Goal: Task Accomplishment & Management: Manage account settings

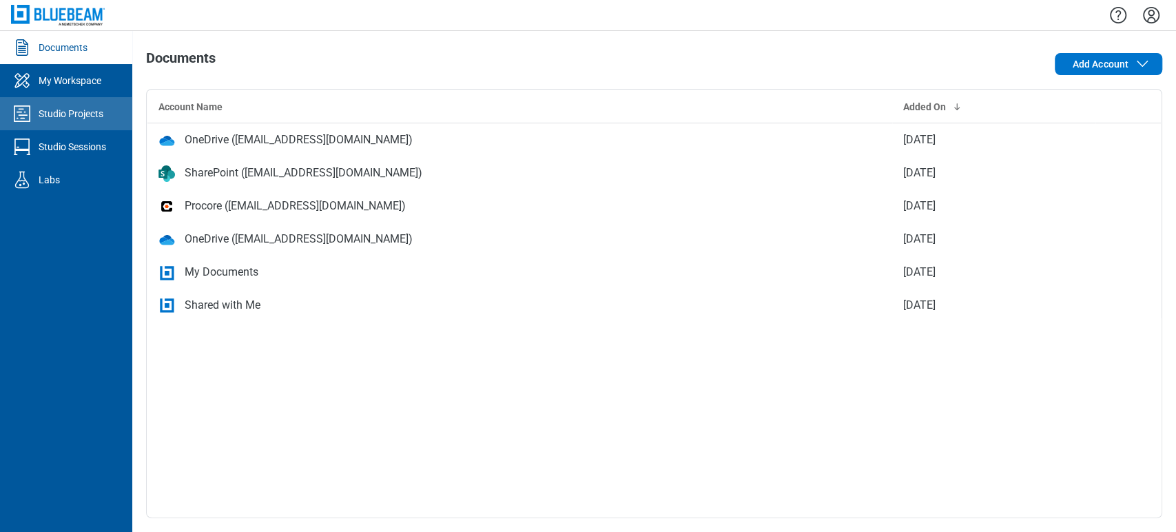
click at [85, 123] on link "Studio Projects" at bounding box center [66, 113] width 132 height 33
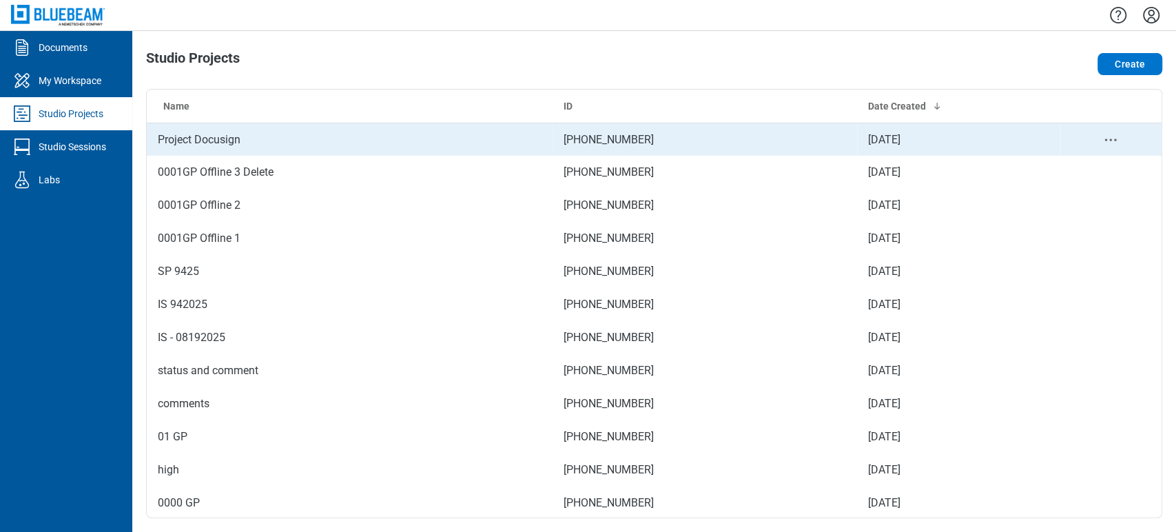
click at [218, 130] on td "Project Docusign" at bounding box center [350, 139] width 406 height 33
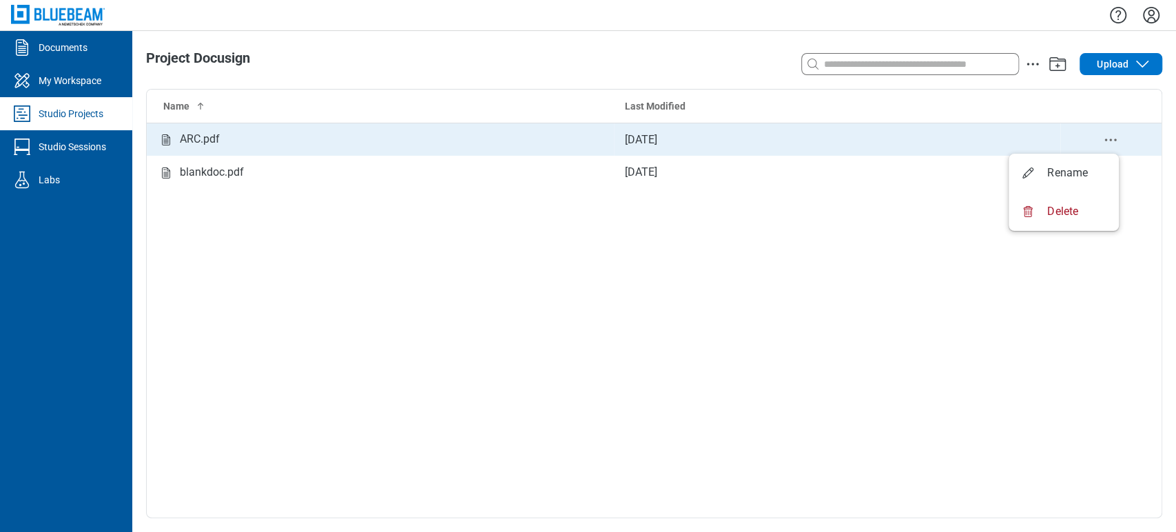
click at [1109, 139] on icon "delete-context-menu" at bounding box center [1111, 140] width 17 height 17
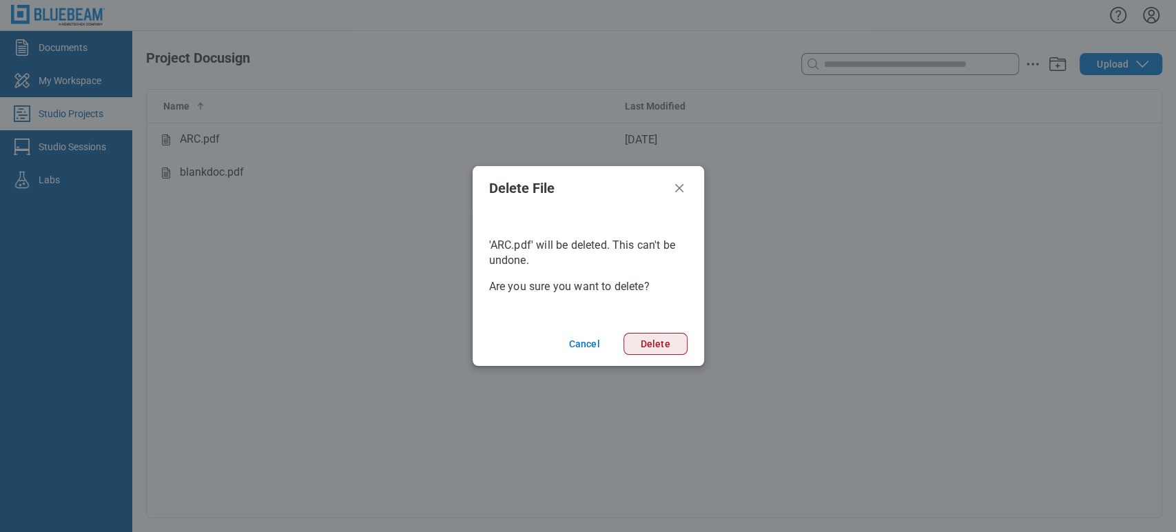
click at [663, 346] on button "Delete" at bounding box center [656, 344] width 64 height 22
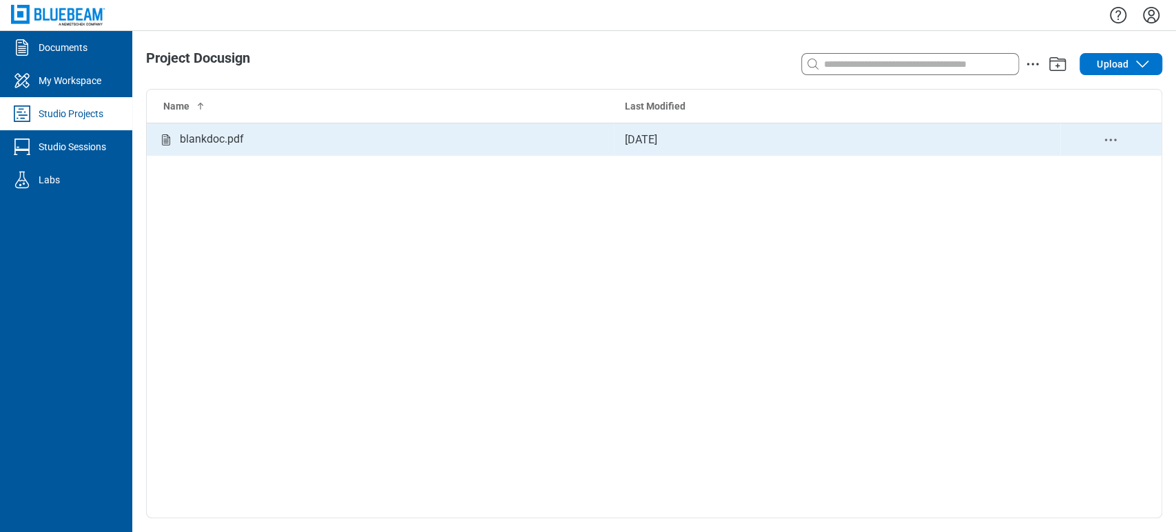
click at [1106, 140] on circle "delete-context-menu" at bounding box center [1106, 140] width 2 height 2
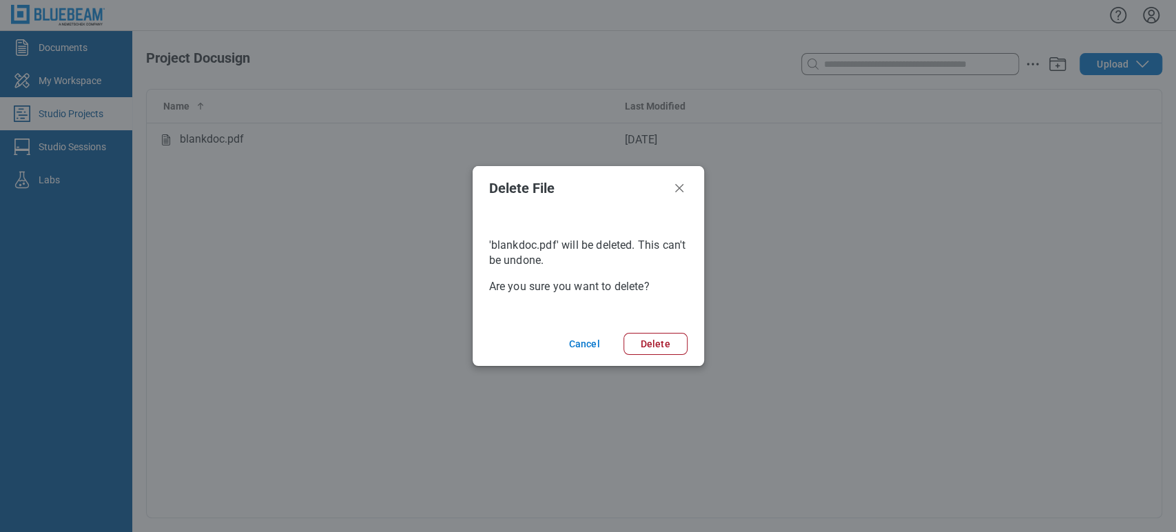
click at [667, 323] on footer "Cancel Delete" at bounding box center [589, 344] width 232 height 44
drag, startPoint x: 669, startPoint y: 349, endPoint x: 678, endPoint y: 345, distance: 10.2
click at [671, 350] on button "Delete" at bounding box center [656, 344] width 64 height 22
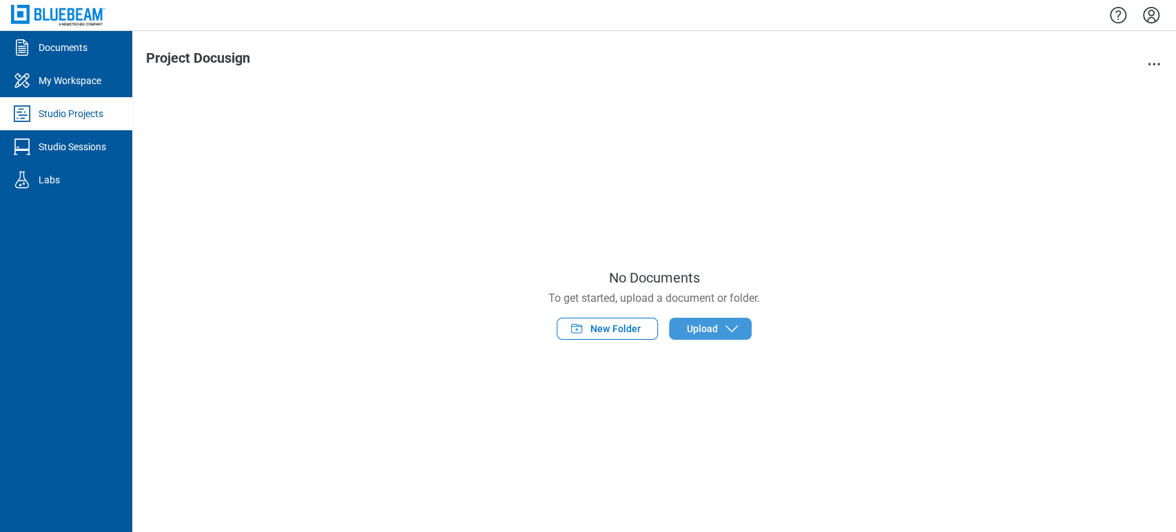
click at [704, 329] on span "Upload" at bounding box center [702, 329] width 32 height 14
click at [715, 360] on body "Documents My Workspace Studio Projects Studio Sessions Labs Project Docusign No…" at bounding box center [588, 266] width 1176 height 532
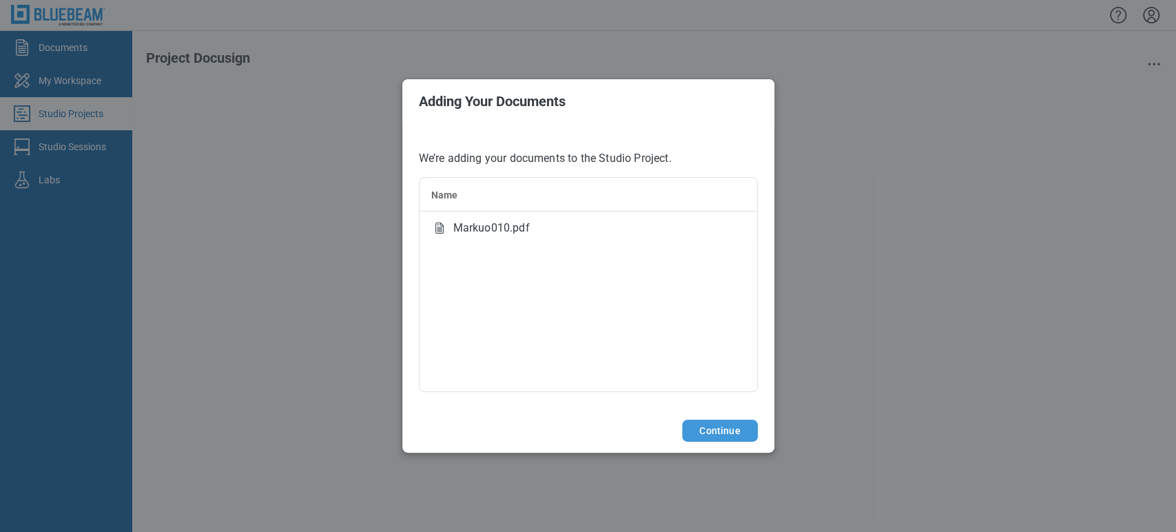
click at [748, 425] on button "Continue" at bounding box center [719, 431] width 75 height 22
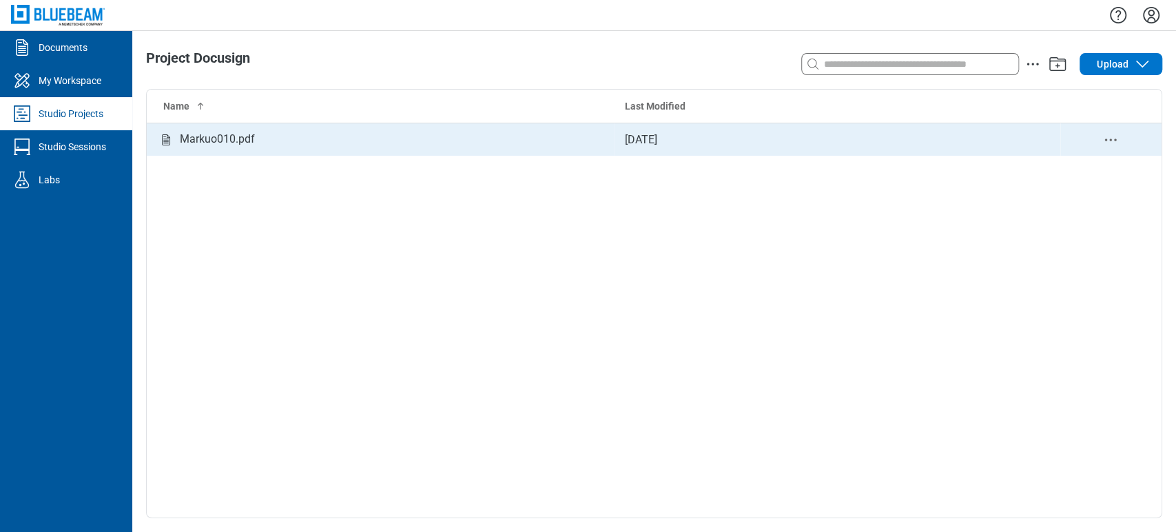
click at [196, 138] on div "Markuo010.pdf" at bounding box center [217, 139] width 75 height 17
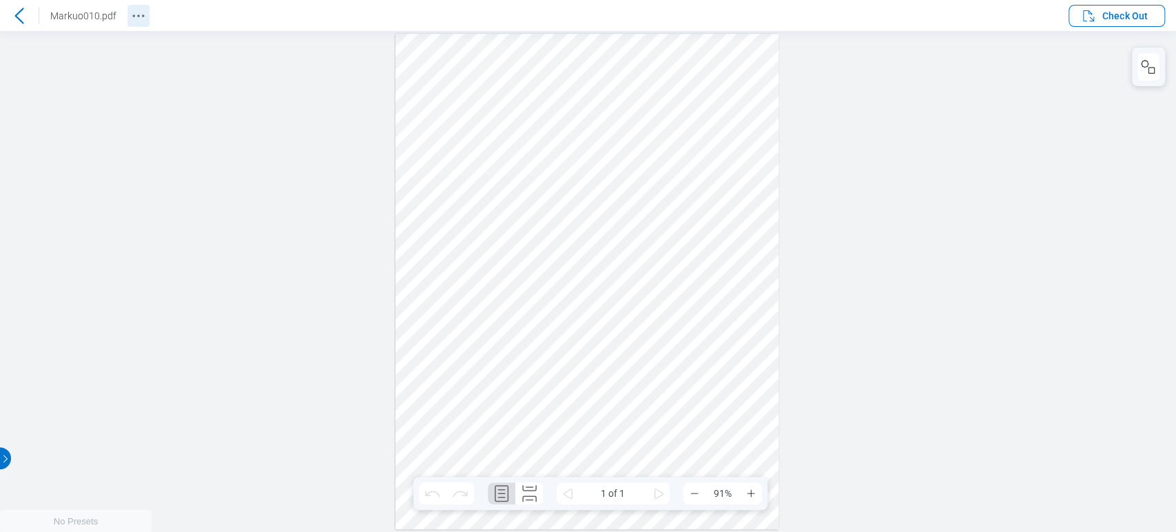
click at [130, 18] on icon "Revision History" at bounding box center [138, 16] width 17 height 17
click at [14, 19] on icon at bounding box center [19, 16] width 17 height 17
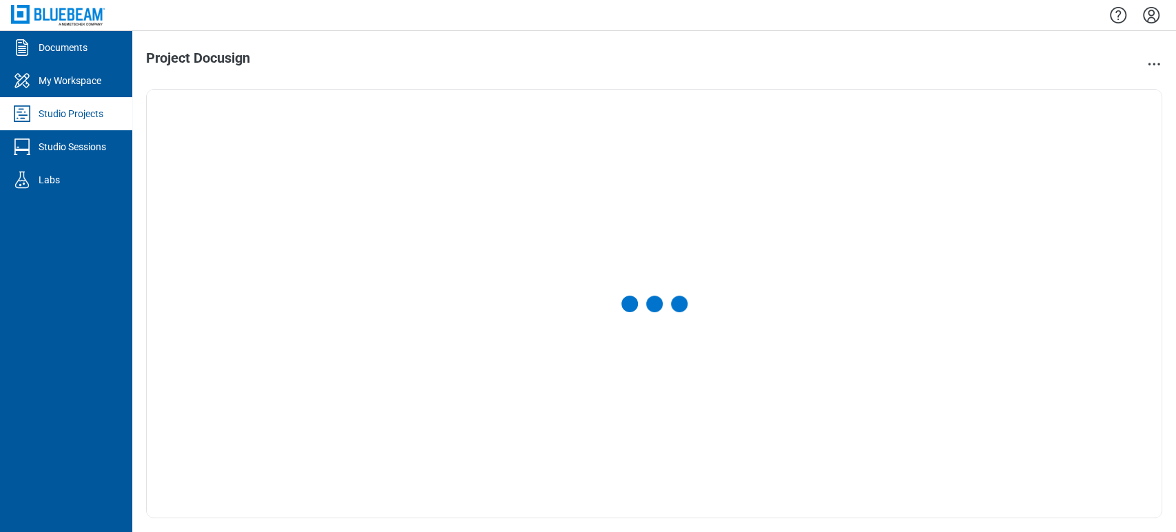
click at [1147, 19] on icon "Settings" at bounding box center [1152, 15] width 22 height 22
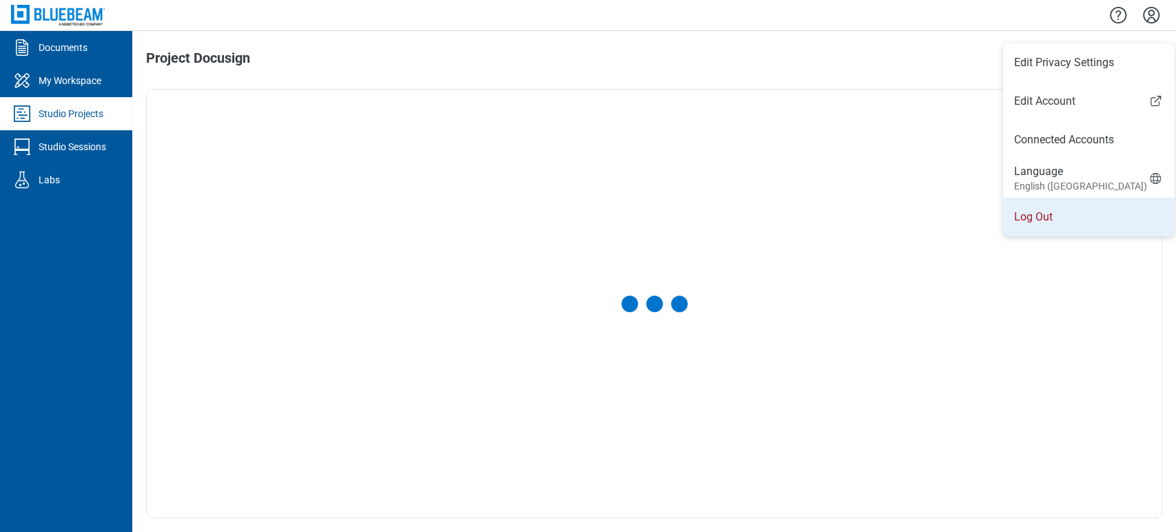
click at [1049, 208] on li "Log Out" at bounding box center [1089, 217] width 172 height 39
